Goal: Find contact information: Obtain details needed to contact an individual or organization

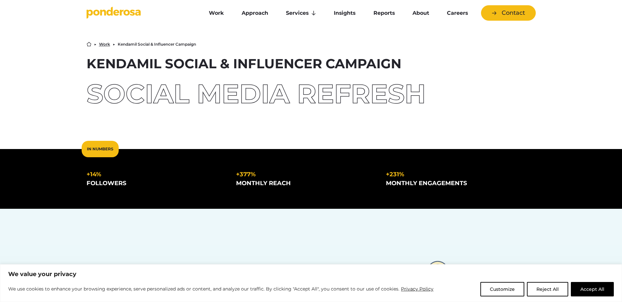
click at [272, 274] on p "We value your privacy" at bounding box center [310, 274] width 605 height 8
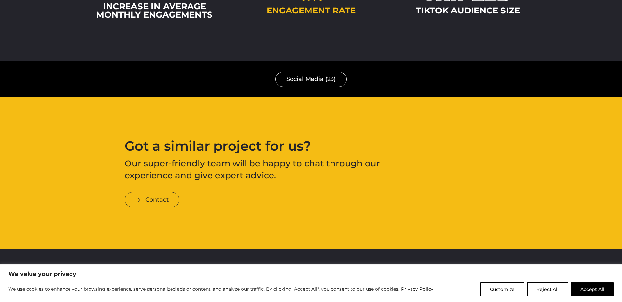
scroll to position [1442, 0]
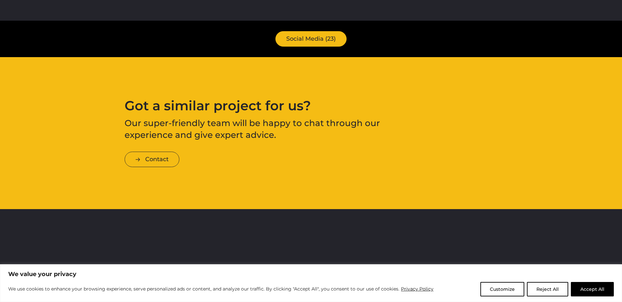
click at [304, 41] on link "Social Media (23)" at bounding box center [310, 38] width 71 height 15
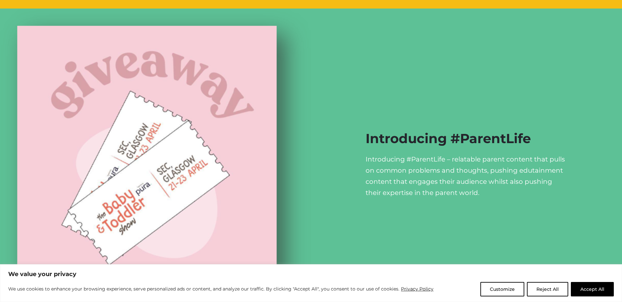
scroll to position [754, 0]
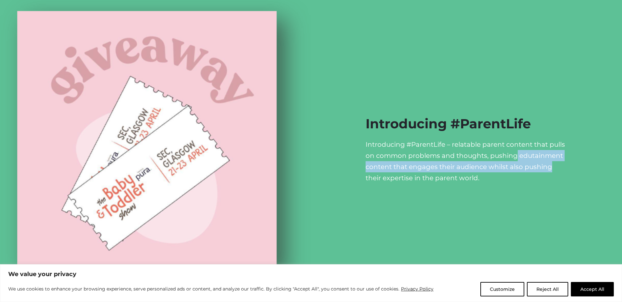
drag, startPoint x: 516, startPoint y: 160, endPoint x: 568, endPoint y: 176, distance: 54.5
click at [567, 170] on p "Introducing #ParentLife – relatable parent content that pulls on common problem…" at bounding box center [466, 161] width 202 height 45
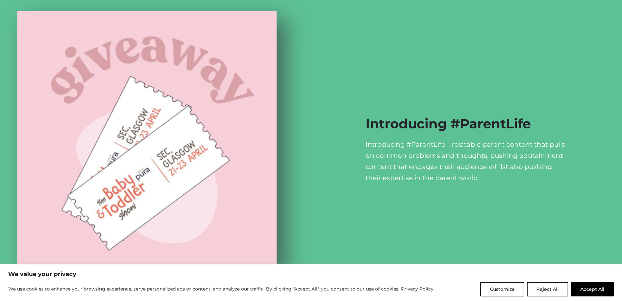
click at [567, 195] on div "Introducing #ParentLife Introducing #ParentLife – relatable parent content that…" at bounding box center [466, 148] width 311 height 309
click at [436, 173] on p "Introducing #ParentLife – relatable parent content that pulls on common problem…" at bounding box center [466, 161] width 202 height 45
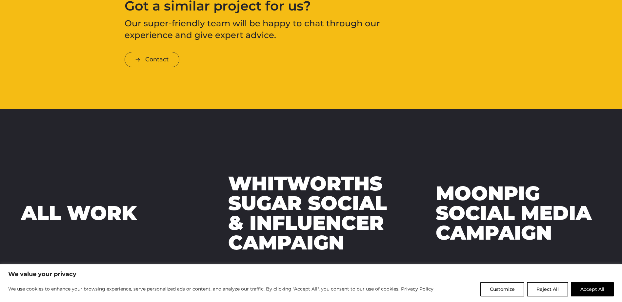
scroll to position [1541, 0]
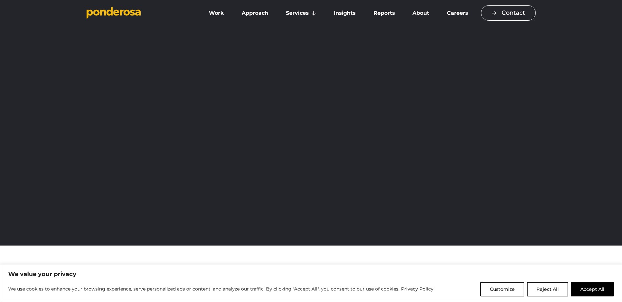
click at [499, 13] on link "Contact" at bounding box center [508, 12] width 55 height 15
